Goal: Information Seeking & Learning: Learn about a topic

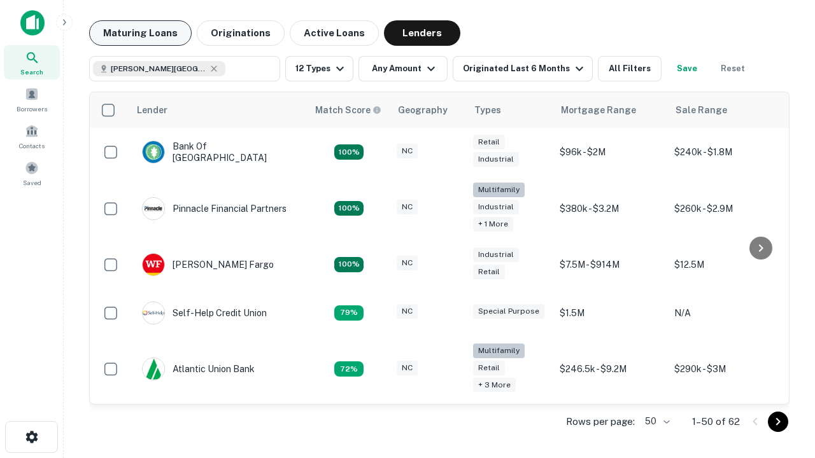
click at [140, 33] on button "Maturing Loans" at bounding box center [140, 32] width 103 height 25
